Goal: Information Seeking & Learning: Learn about a topic

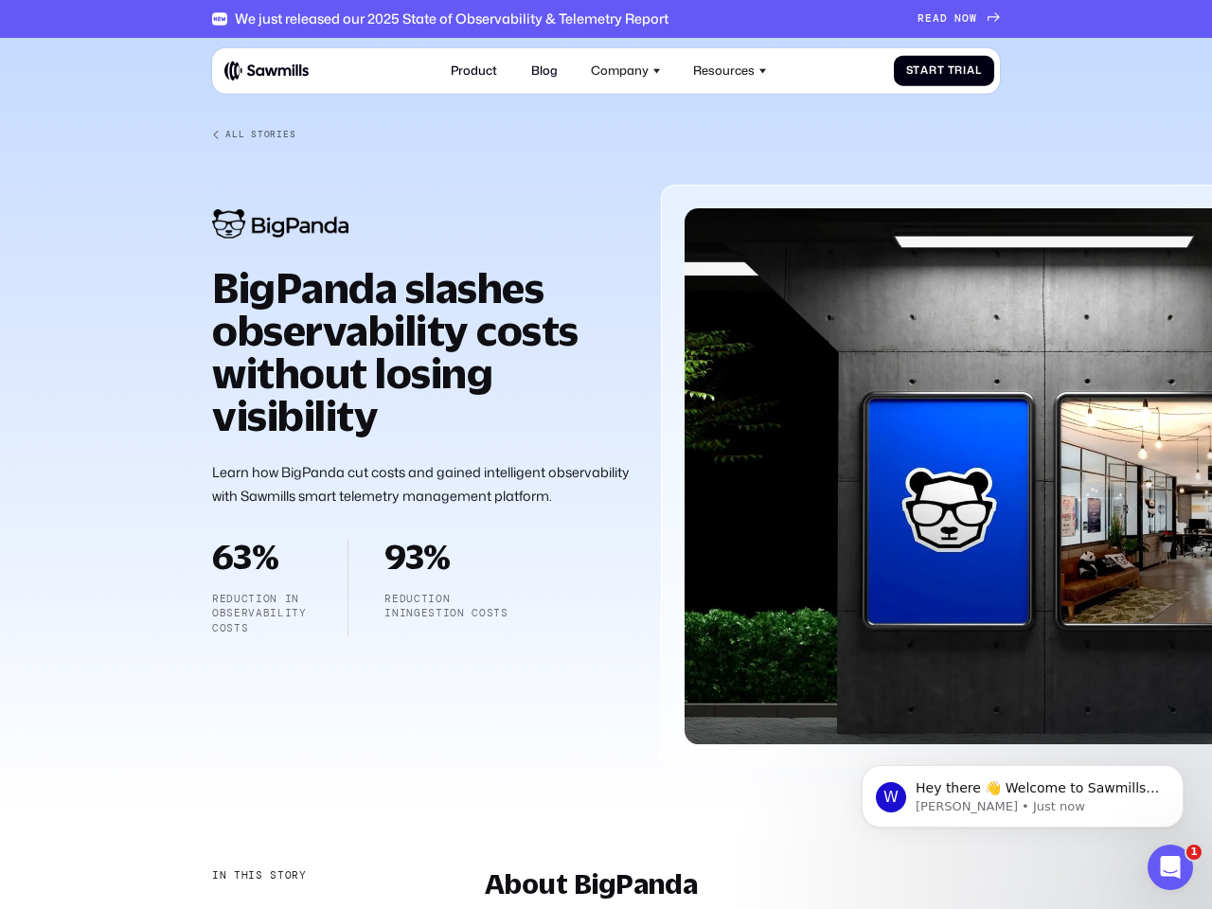
click at [626, 70] on div "Company" at bounding box center [620, 70] width 58 height 14
click at [730, 70] on div "Resources" at bounding box center [724, 70] width 62 height 14
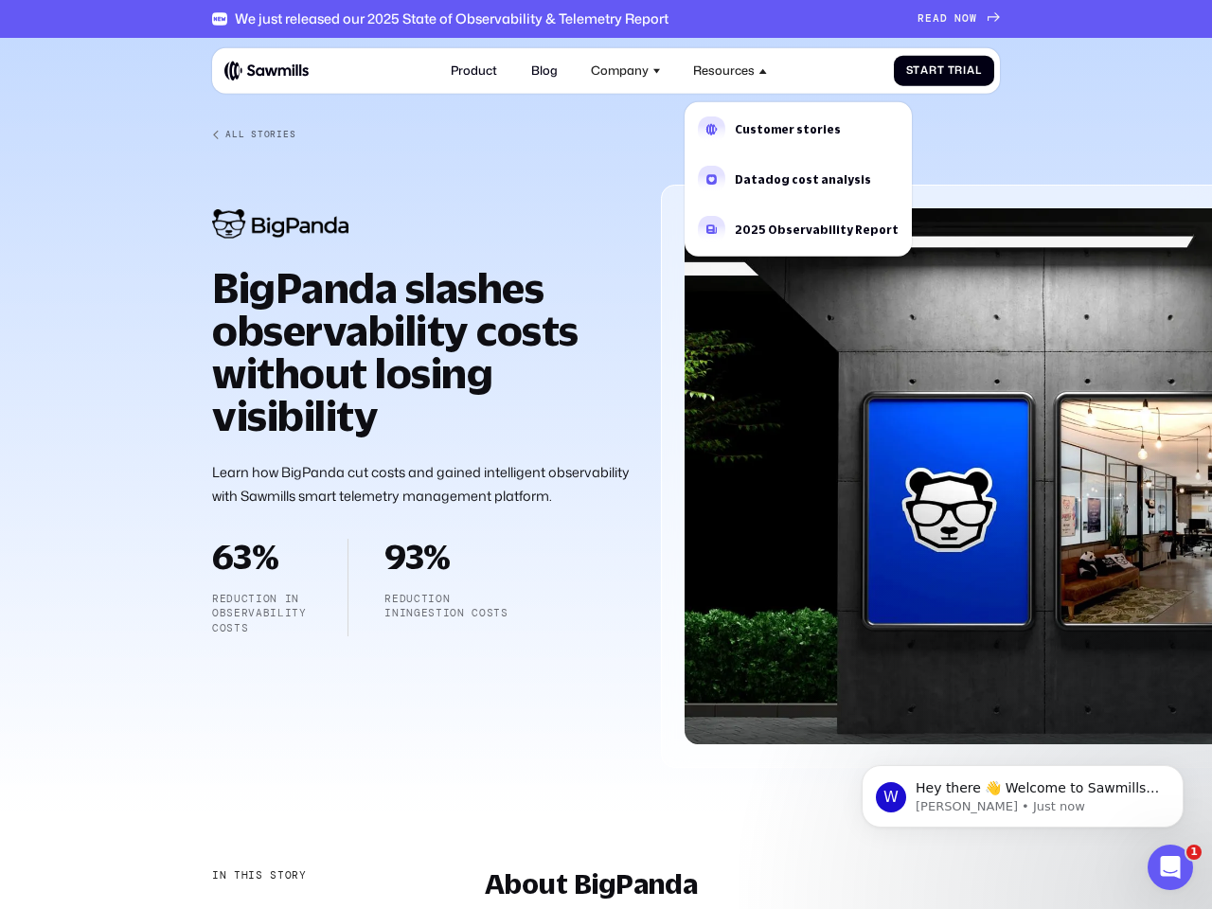
click at [258, 876] on div "In this story" at bounding box center [259, 875] width 95 height 15
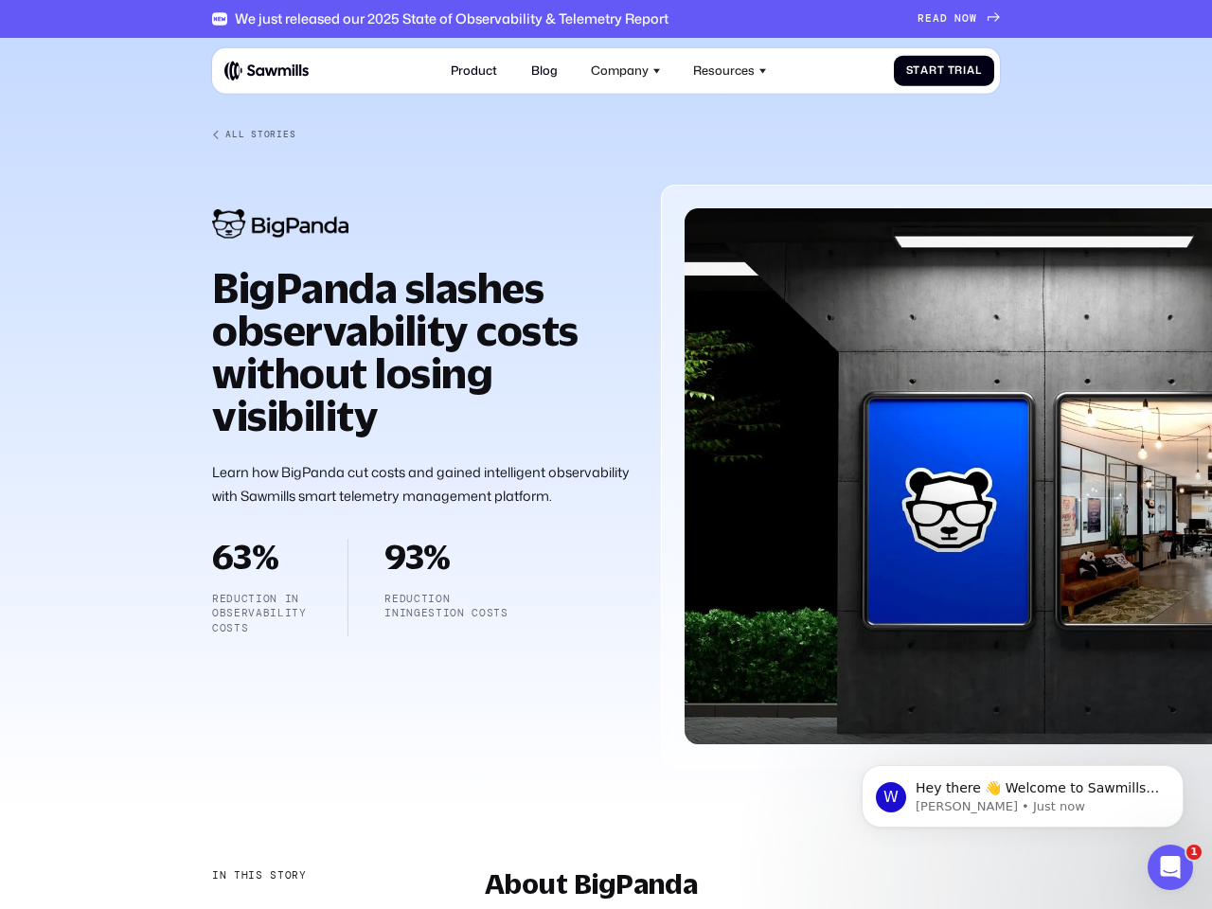
click at [311, 908] on div "About BigPanda" at bounding box center [310, 915] width 197 height 16
click at [1023, 796] on span "Hey there 👋 Welcome to Sawmills. The smart telemetry management platform that s…" at bounding box center [1037, 834] width 243 height 109
click at [1187, 771] on div at bounding box center [606, 416] width 1212 height 757
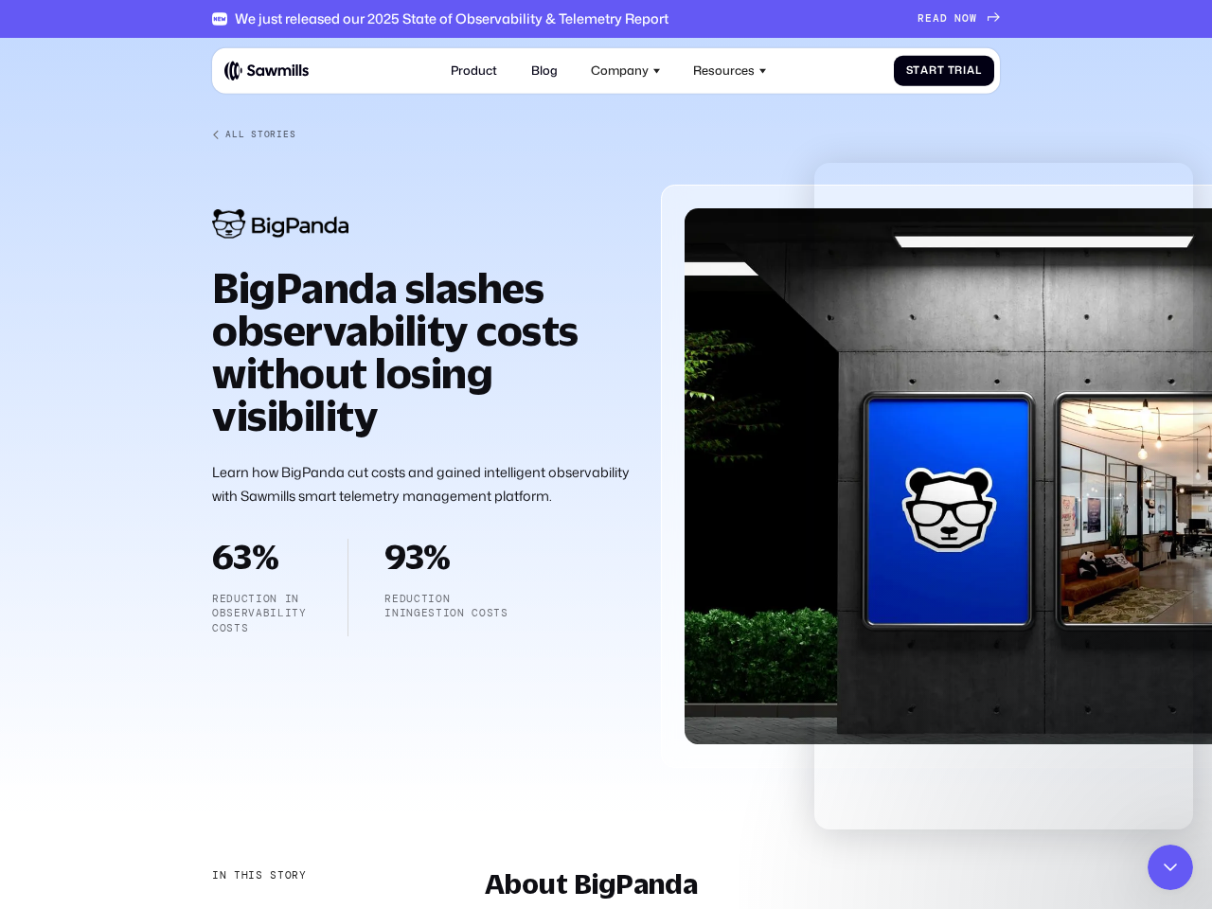
click at [1170, 867] on icon "Close Intercom Messenger" at bounding box center [1170, 867] width 23 height 23
